Goal: Task Accomplishment & Management: Manage account settings

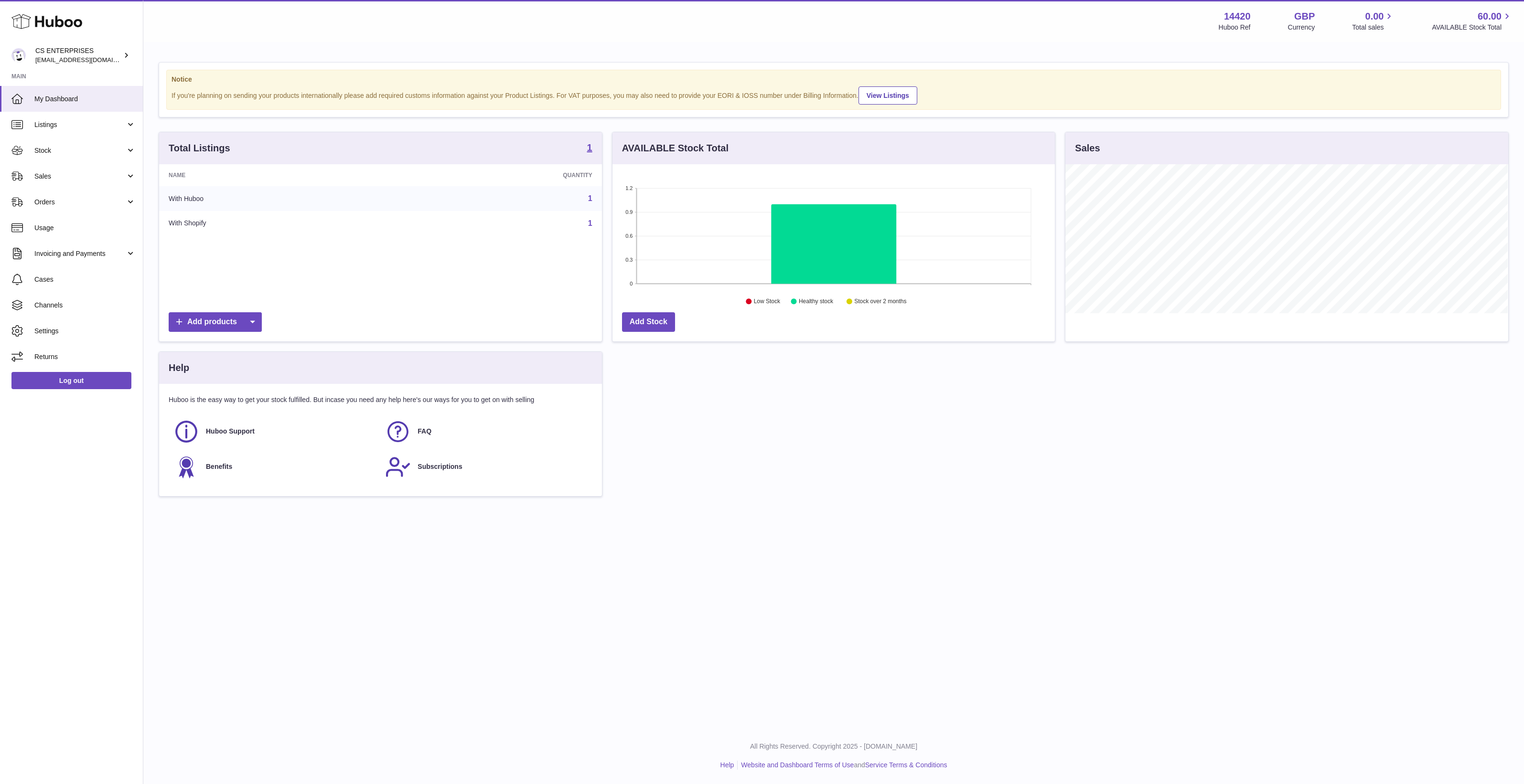
scroll to position [148, 443]
click at [74, 301] on span "Channels" at bounding box center [85, 305] width 101 height 9
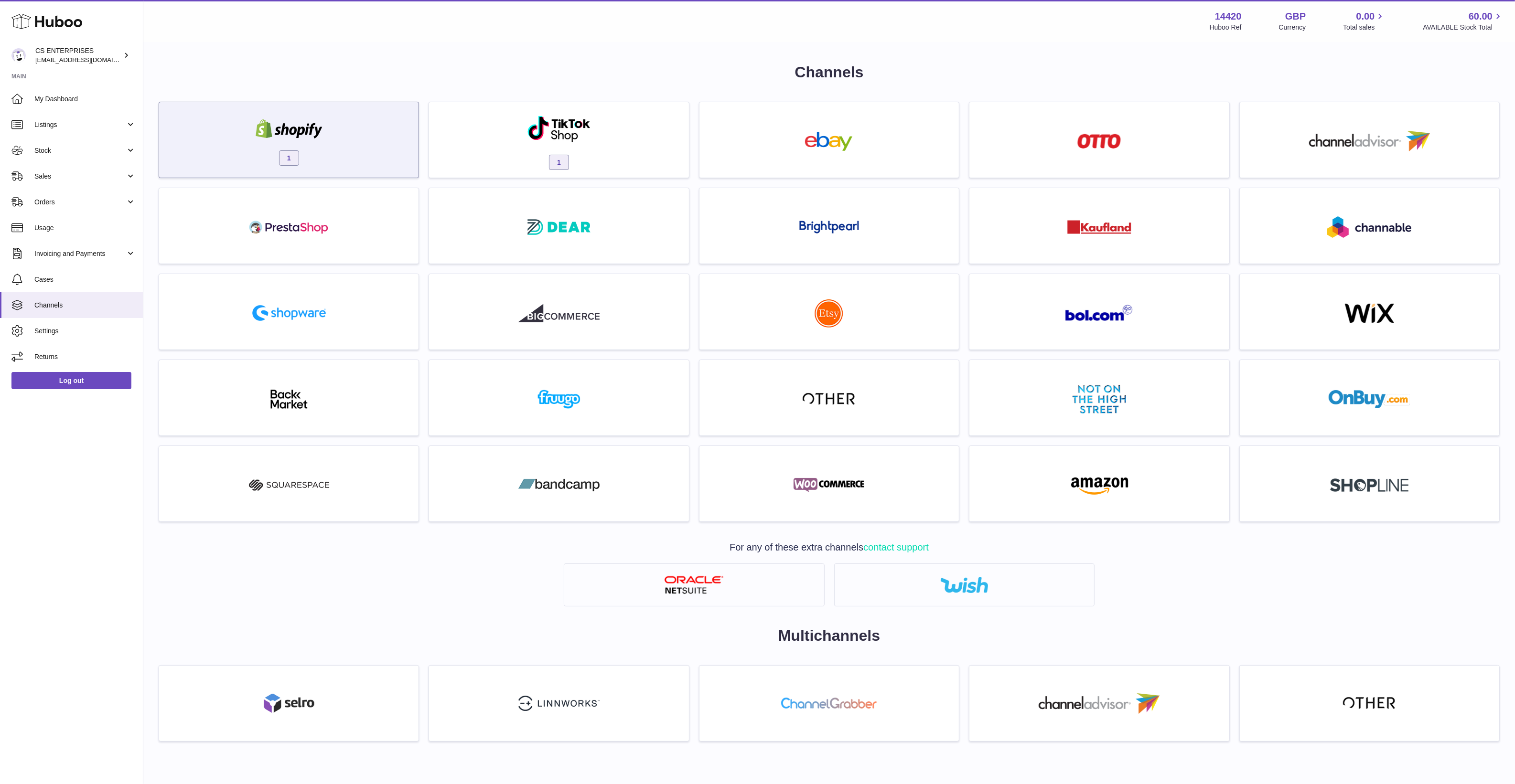
click at [269, 136] on img at bounding box center [289, 129] width 81 height 19
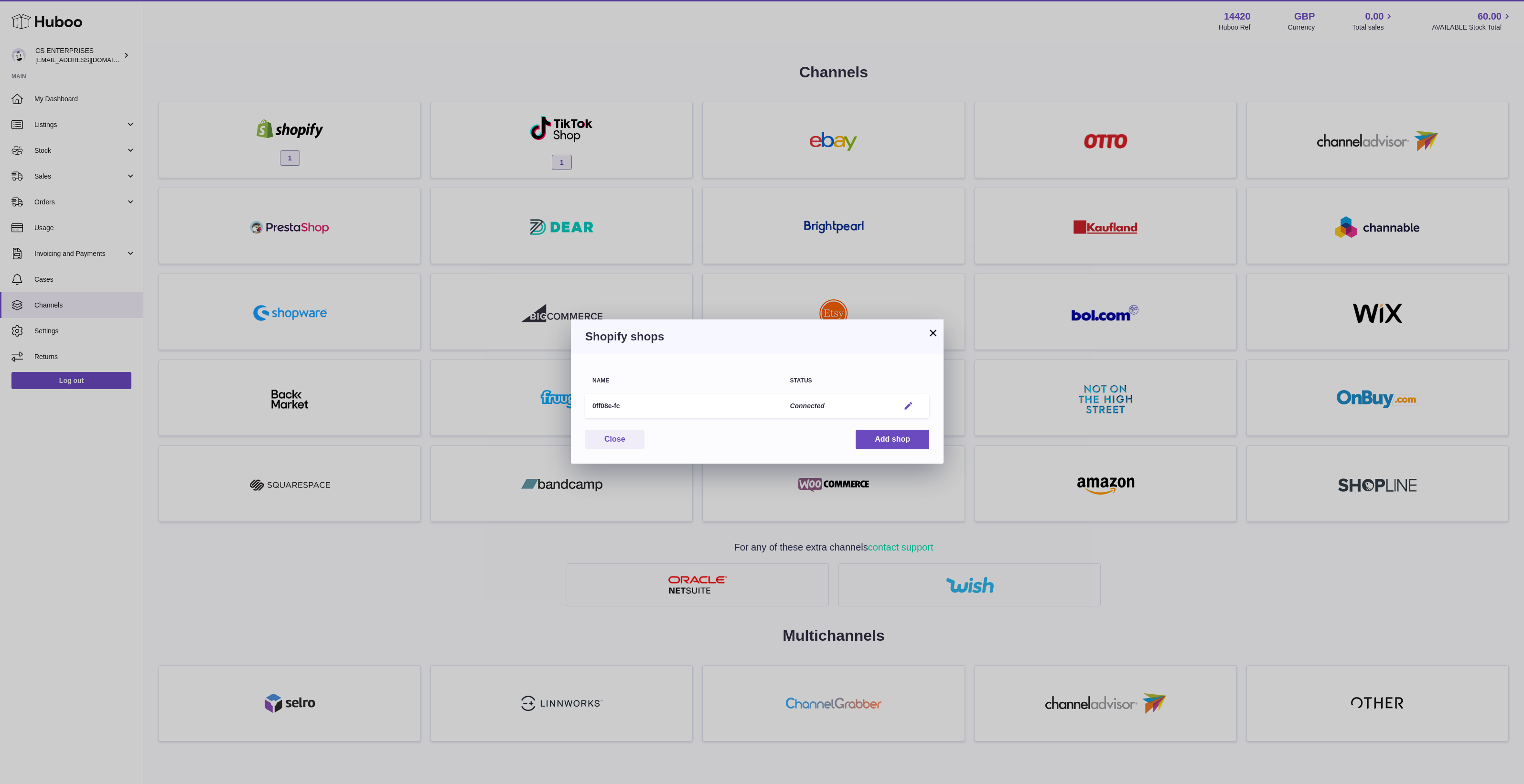
click at [908, 403] on em "button" at bounding box center [908, 406] width 10 height 10
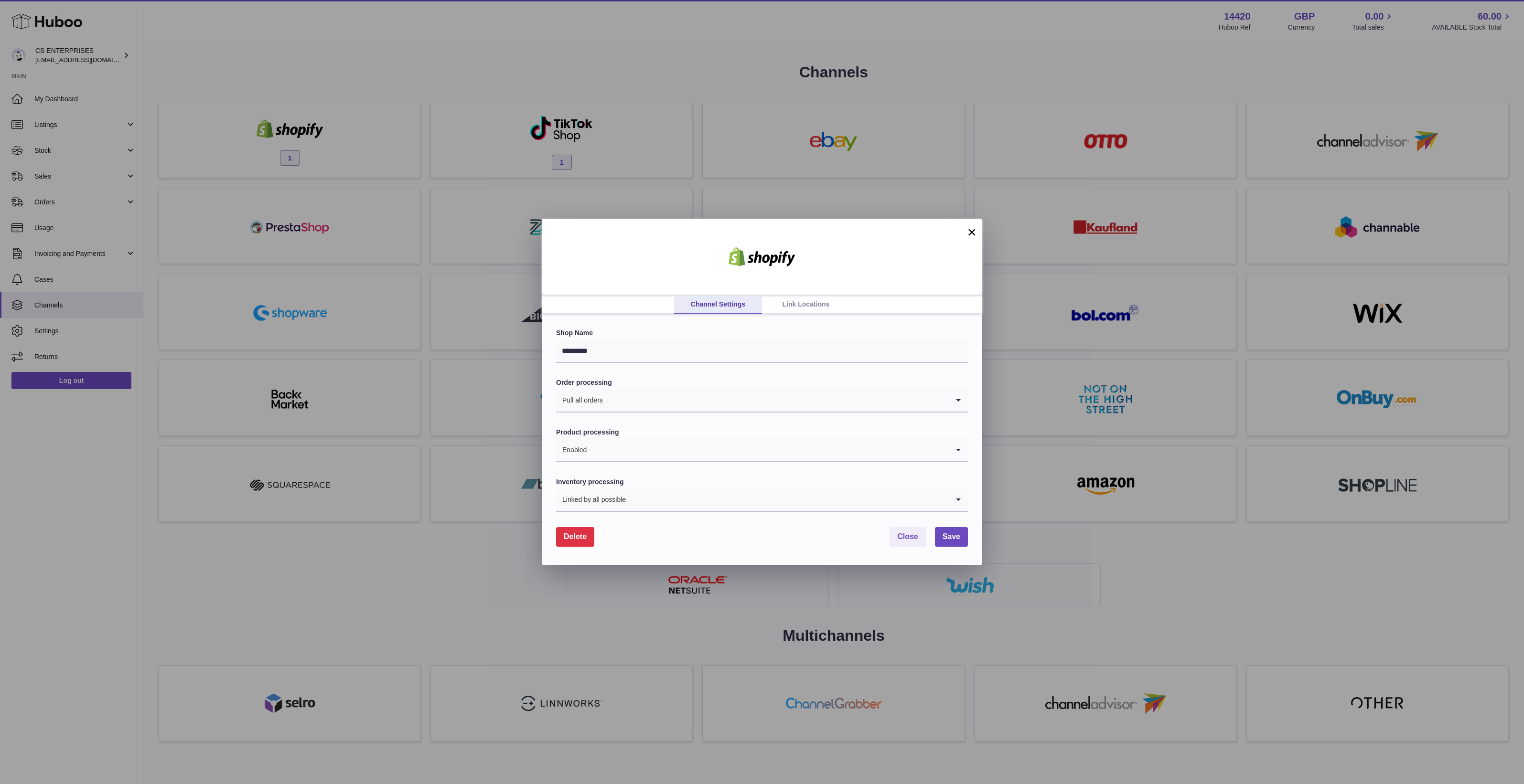
click at [802, 304] on link "Link Locations" at bounding box center [806, 304] width 88 height 18
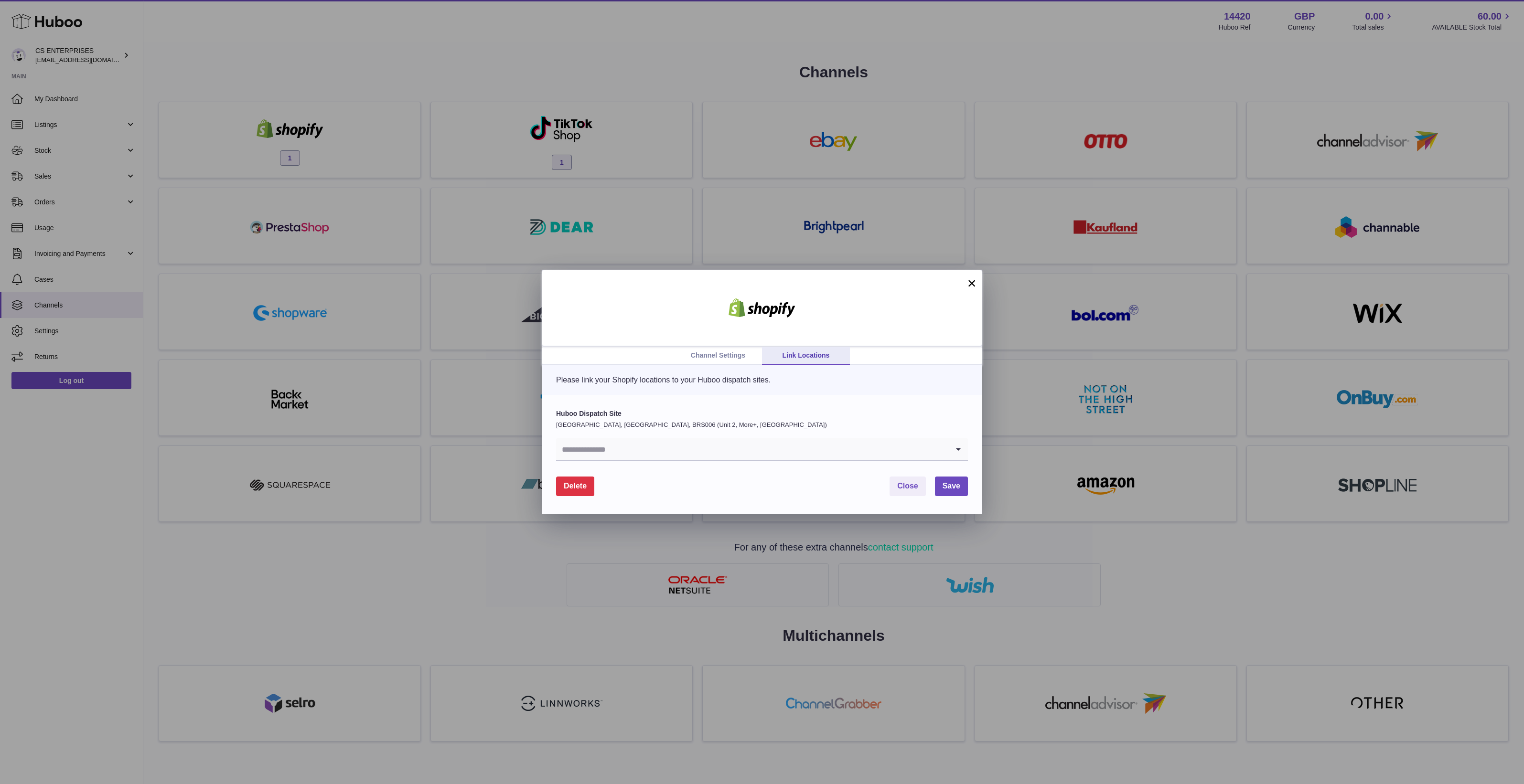
click at [961, 453] on icon "Search for option" at bounding box center [958, 449] width 19 height 22
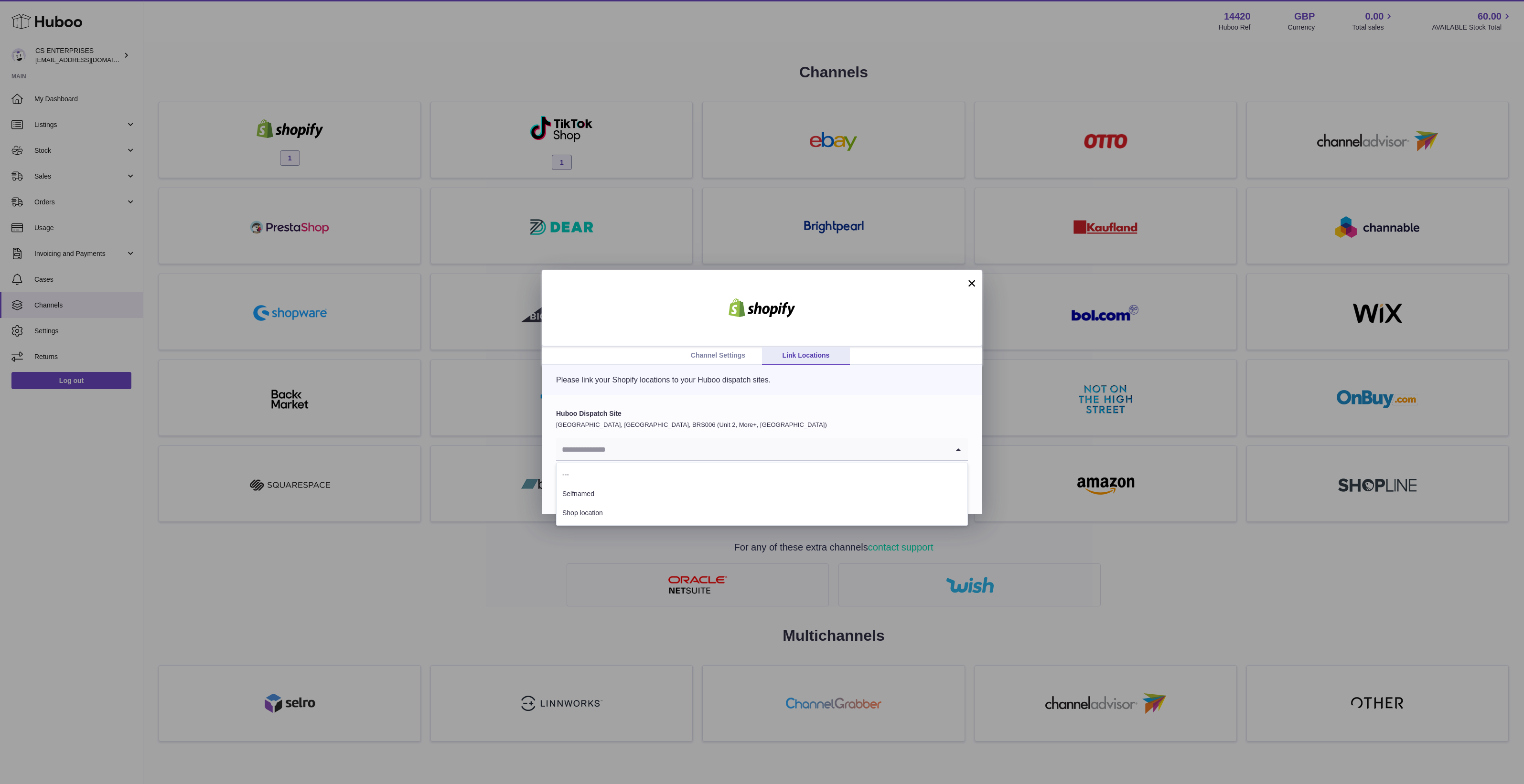
click at [968, 287] on button "×" at bounding box center [971, 283] width 11 height 11
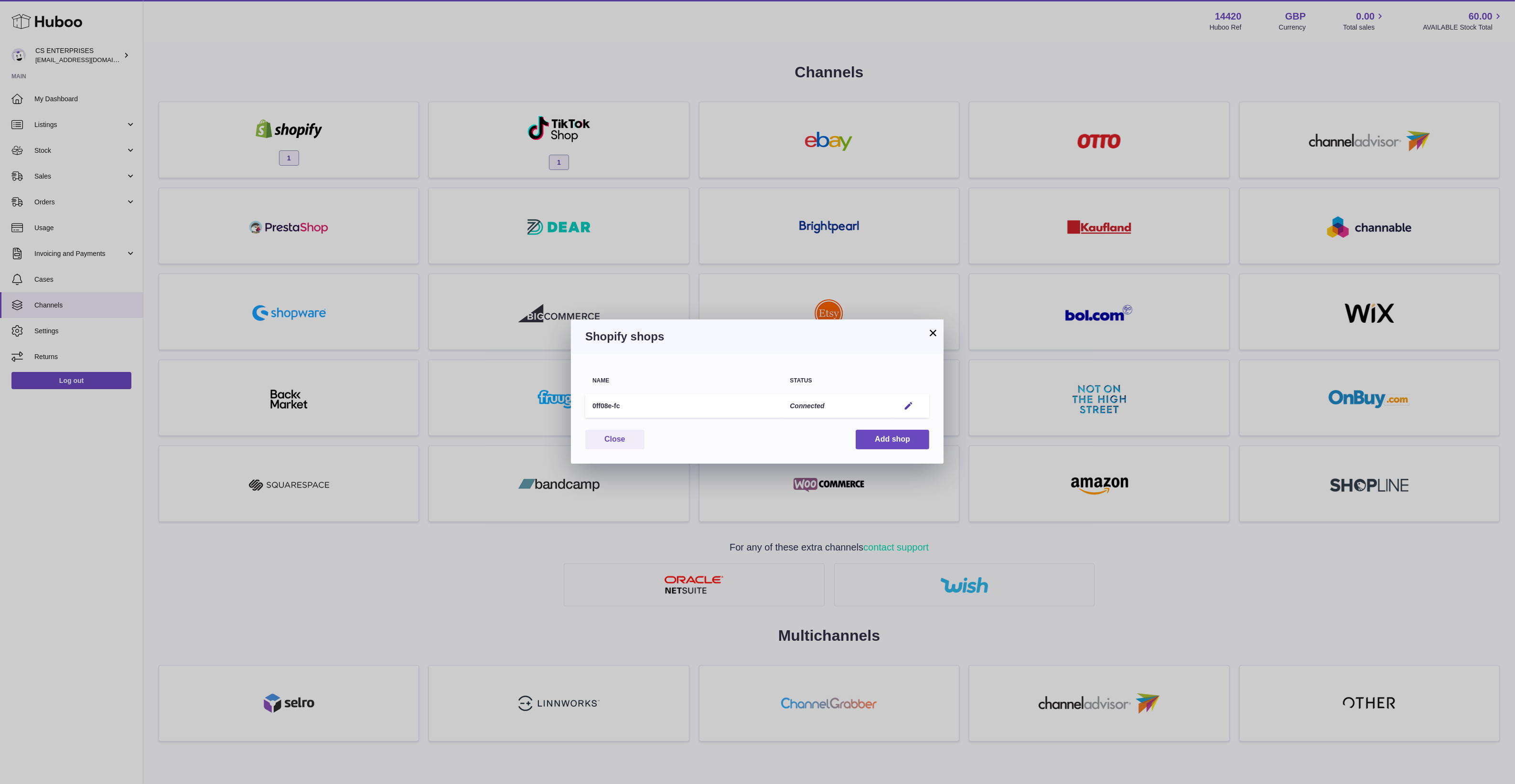
click at [495, 150] on div "× Shopify shops Name Status 0ff08e-fc Connected Edit You have not connected sho…" at bounding box center [757, 392] width 1515 height 784
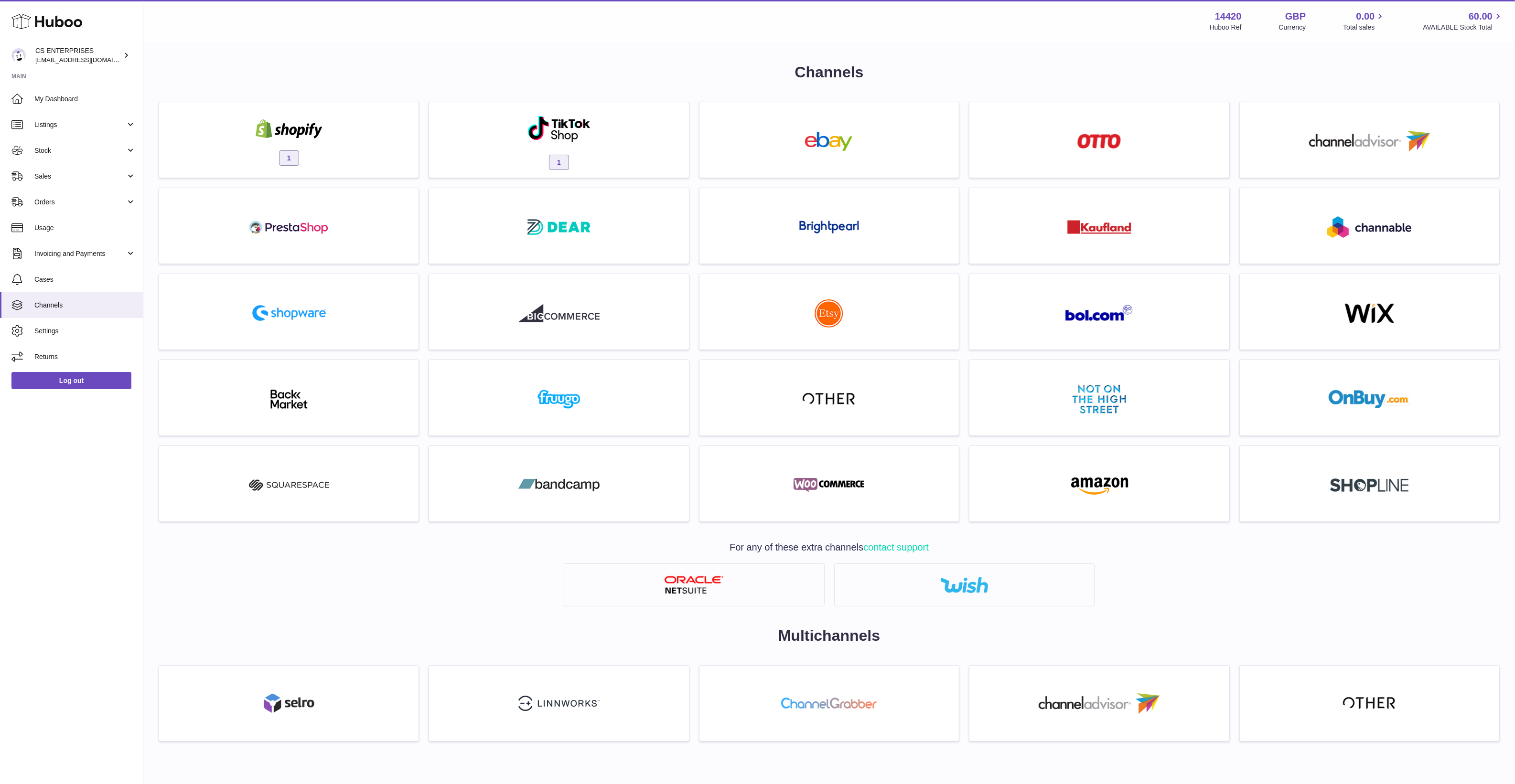
click at [495, 150] on div "1" at bounding box center [558, 142] width 250 height 61
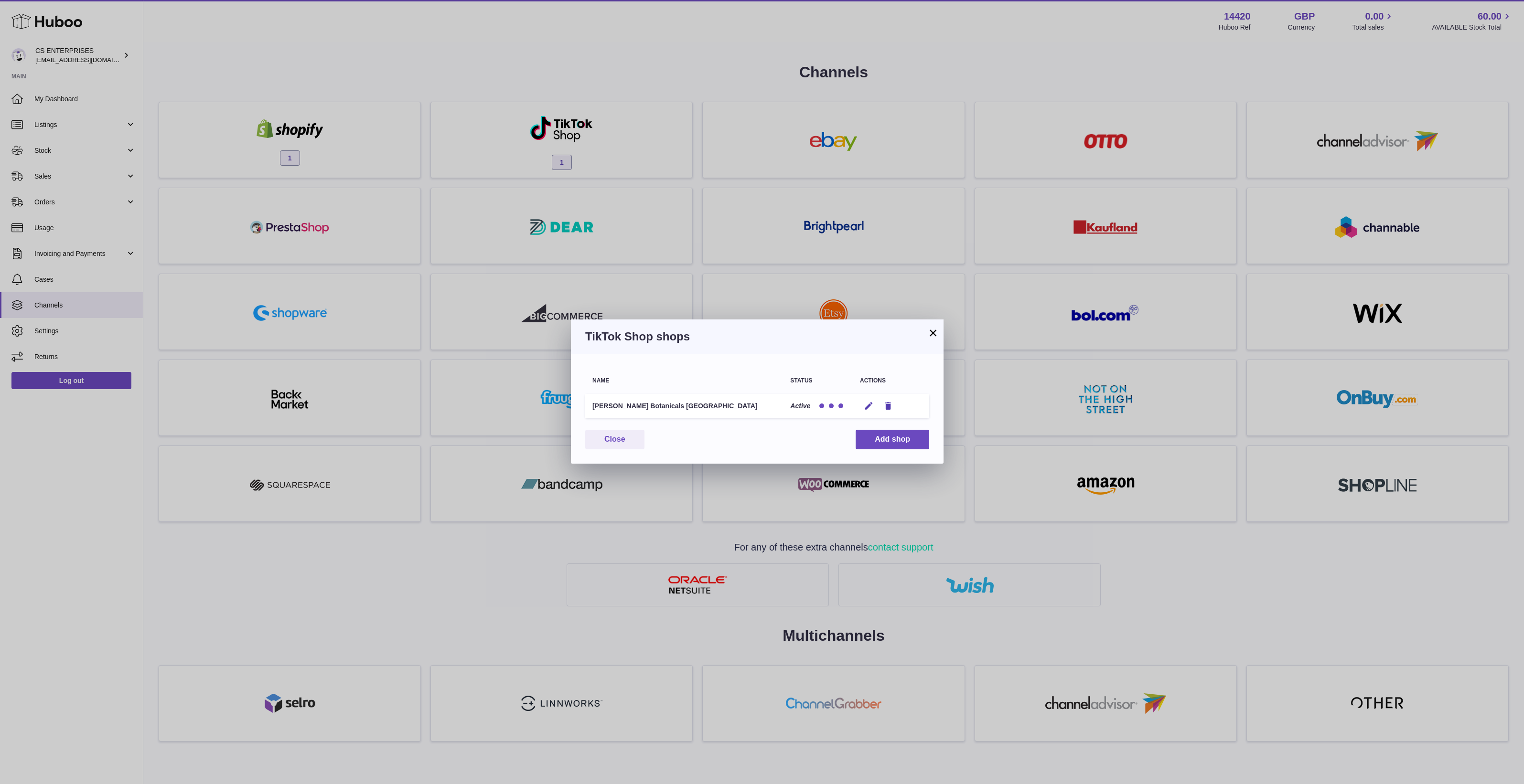
click at [449, 30] on div "× TikTok Shop shops Name Status Actions Savaya Botanicals UK Active Edit Remove…" at bounding box center [762, 392] width 1524 height 784
